Goal: Communication & Community: Answer question/provide support

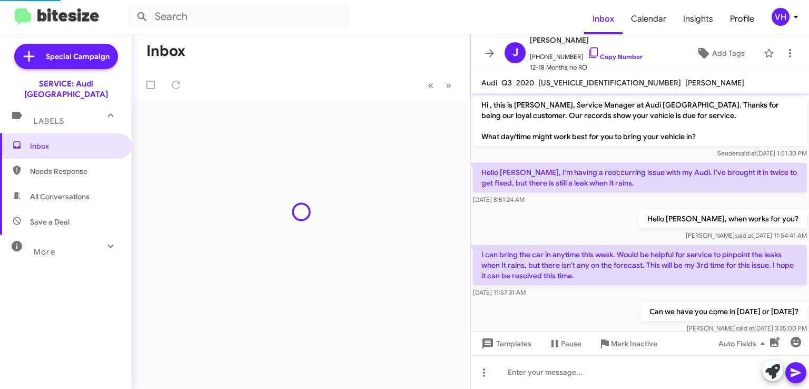
scroll to position [524, 0]
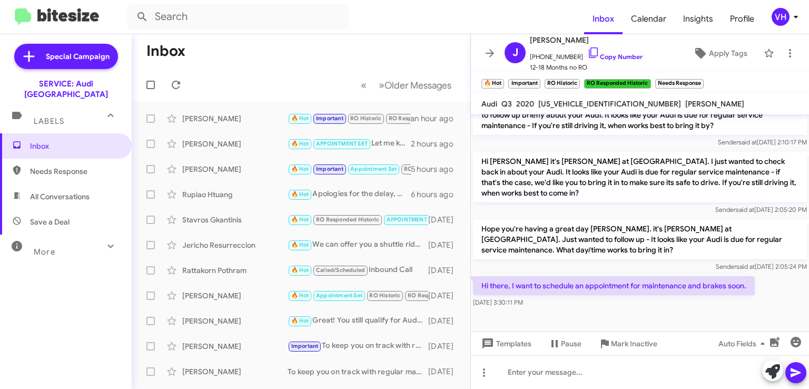
click at [556, 102] on span "[US_VEHICLE_IDENTIFICATION_NUMBER]" at bounding box center [609, 103] width 143 height 9
copy span "[US_VEHICLE_IDENTIFICATION_NUMBER]"
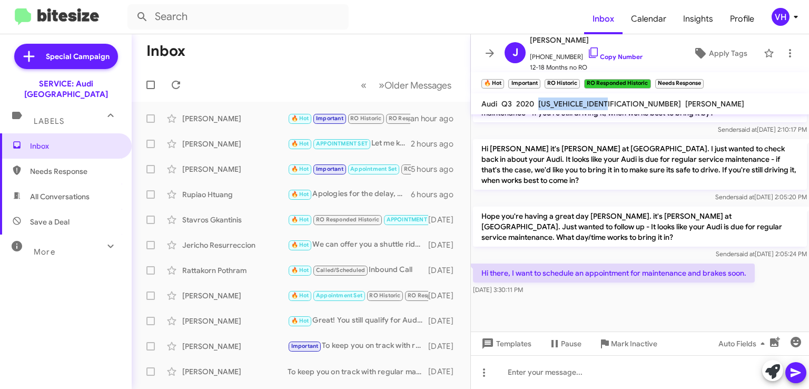
scroll to position [545, 0]
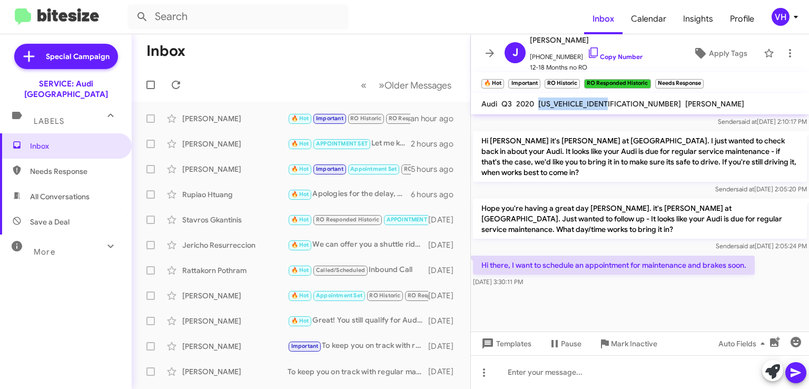
drag, startPoint x: 666, startPoint y: 263, endPoint x: 809, endPoint y: 247, distance: 143.7
click at [809, 247] on cdk-virtual-scroll-viewport "Hi , this is [PERSON_NAME], Service Manager at Audi [GEOGRAPHIC_DATA]. Thanks f…" at bounding box center [640, 222] width 338 height 217
click at [785, 262] on div "Hi there, I want to schedule an appointment for maintenance and brakes soon. [D…" at bounding box center [640, 271] width 338 height 36
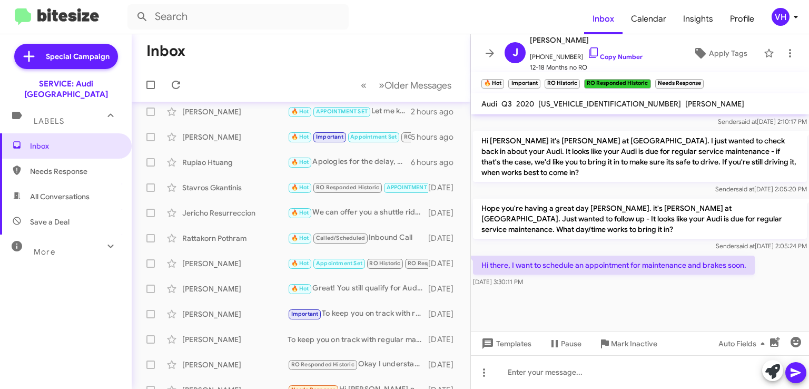
scroll to position [0, 0]
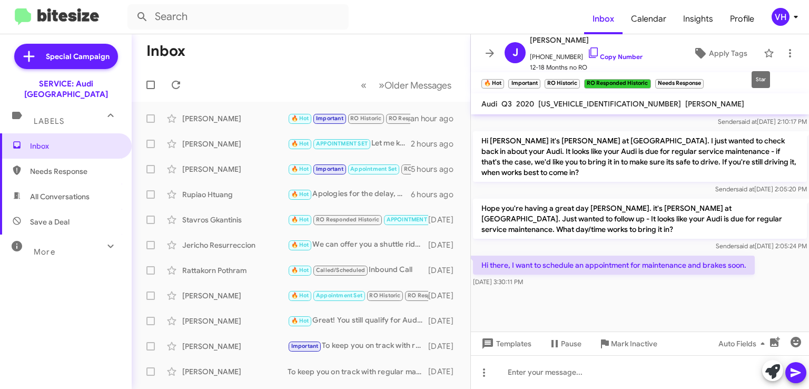
click at [763, 58] on icon at bounding box center [769, 53] width 13 height 13
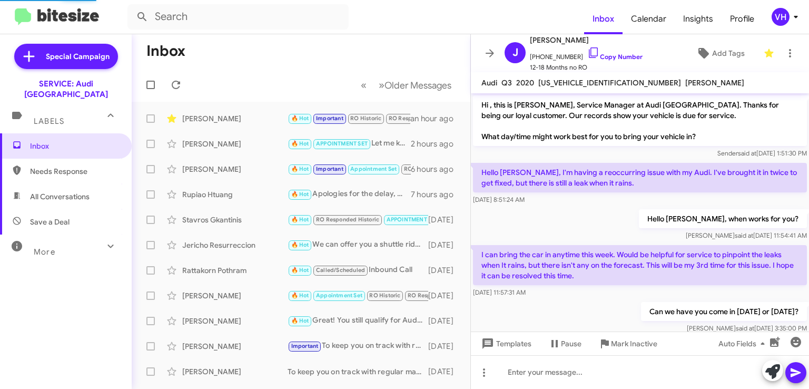
scroll to position [524, 0]
